Goal: Find specific page/section: Find specific page/section

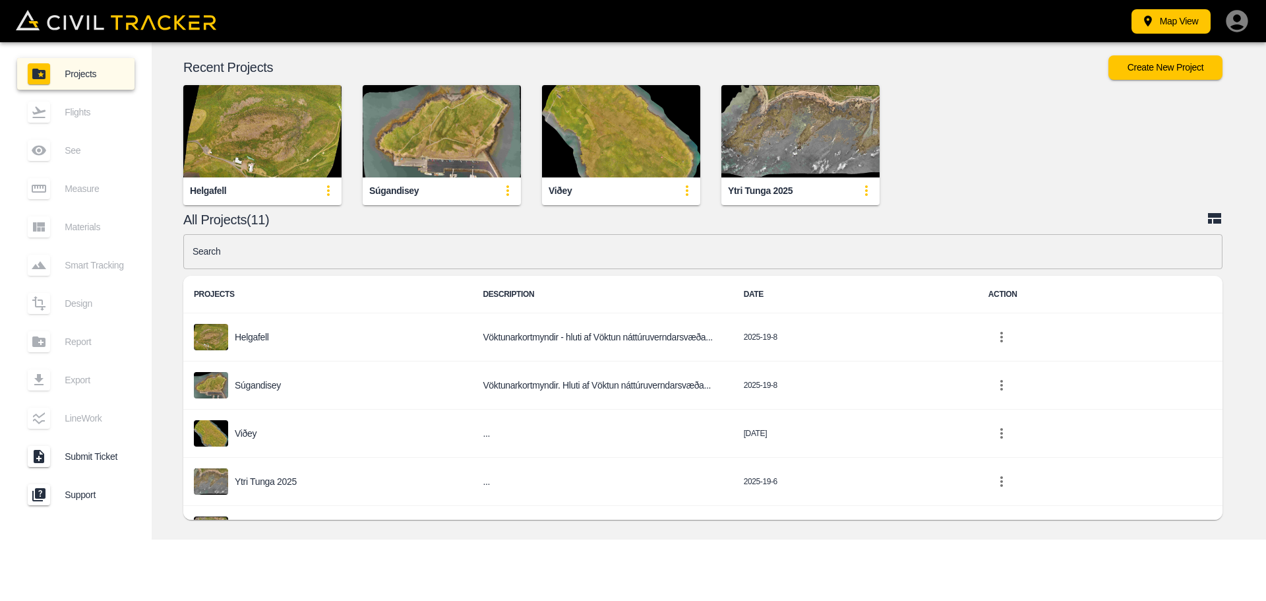
click at [225, 189] on div "Helgafell" at bounding box center [208, 191] width 36 height 13
click at [267, 148] on img "button" at bounding box center [262, 131] width 158 height 92
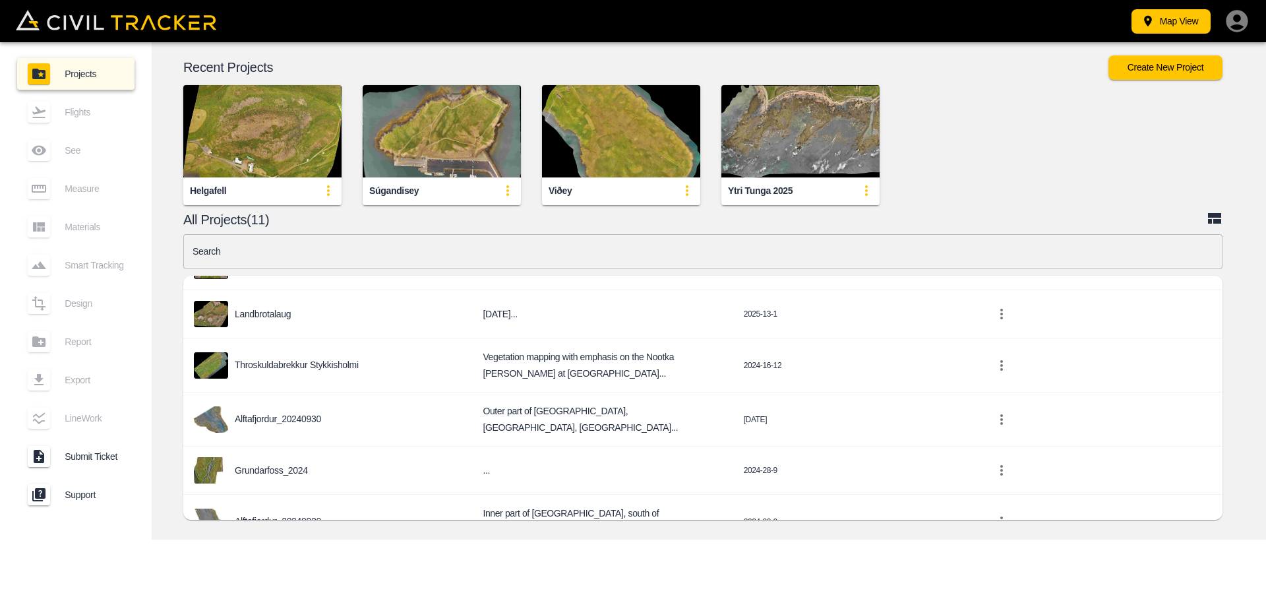
click at [436, 136] on img "button" at bounding box center [442, 131] width 158 height 92
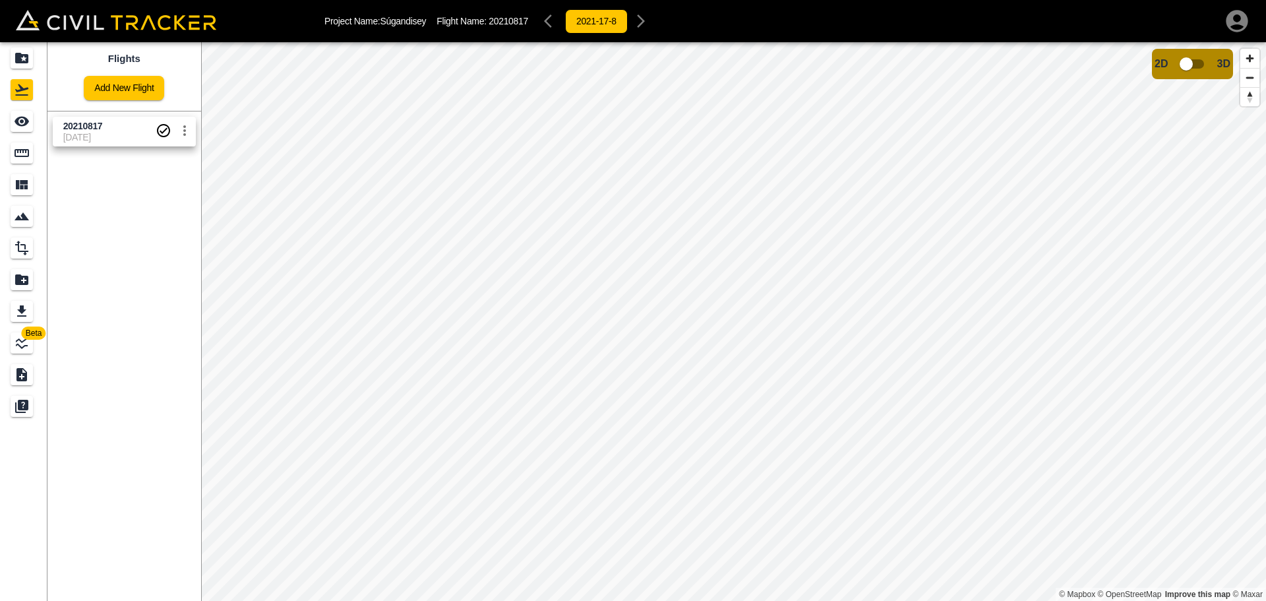
click at [535, 600] on html "Project Name: Súgandisey Flight Name: 20210817 2021-17-8 Beta Flights Add New F…" at bounding box center [633, 300] width 1266 height 601
click at [512, 600] on html "Project Name: Súgandisey Flight Name: 20210817 2021-17-8 Beta Flights Add New F…" at bounding box center [633, 300] width 1266 height 601
click at [683, 600] on html "Project Name: Súgandisey Flight Name: 20210817 2021-17-8 Beta Flights Add New F…" at bounding box center [633, 300] width 1266 height 601
click at [1203, 65] on input "checkbox" at bounding box center [1185, 63] width 75 height 25
click at [1210, 61] on input "checkbox" at bounding box center [1225, 59] width 75 height 25
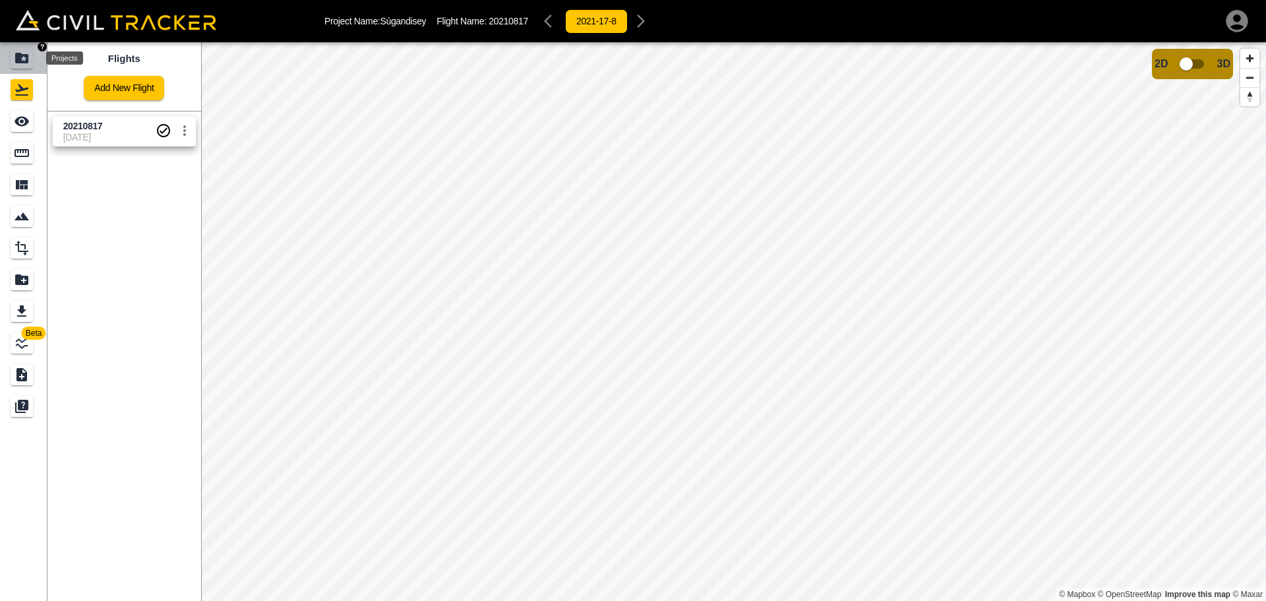
click at [24, 56] on icon "Projects" at bounding box center [22, 58] width 16 height 16
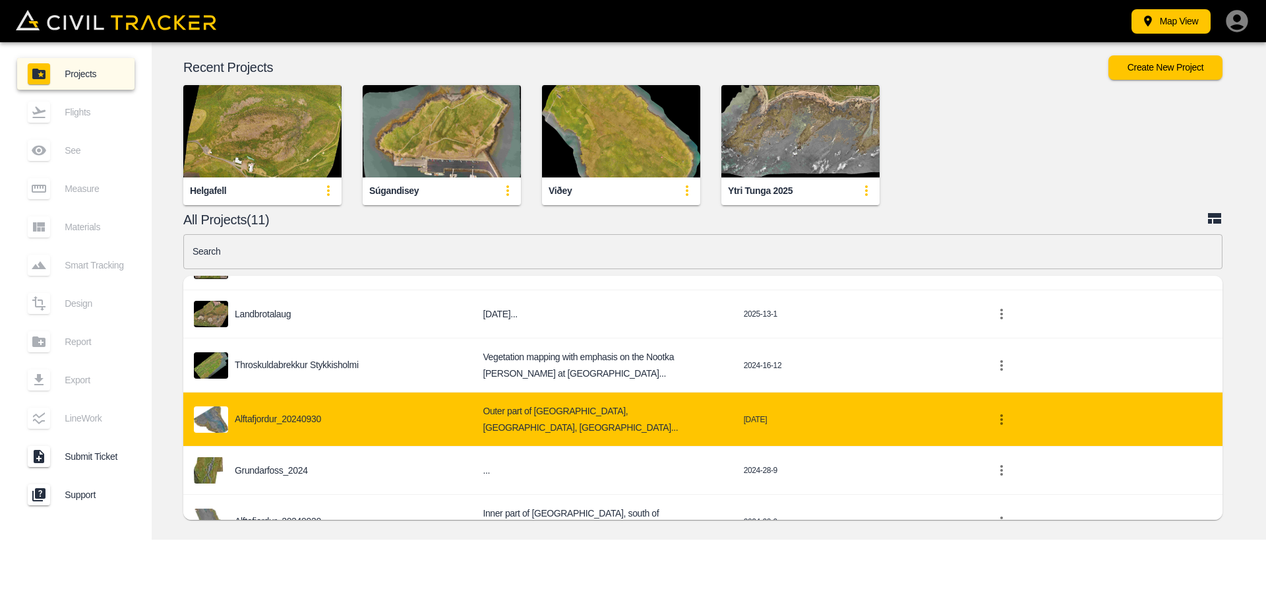
scroll to position [329, 0]
